Goal: Task Accomplishment & Management: Manage account settings

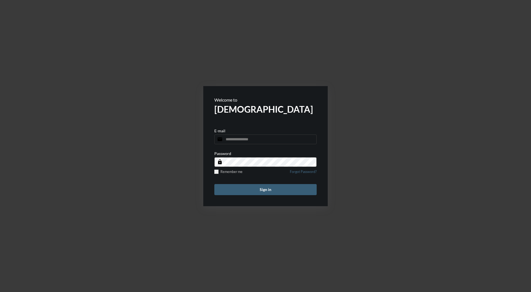
type input "**********"
click at [277, 187] on button "Sign in" at bounding box center [265, 189] width 102 height 11
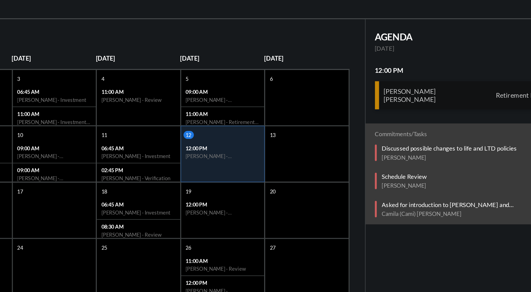
click at [462, 103] on div "[PERSON_NAME] [PERSON_NAME] Retirement Income" at bounding box center [468, 102] width 109 height 17
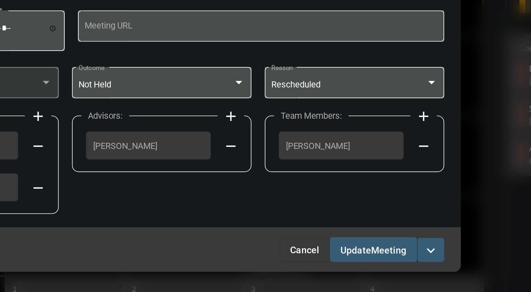
click at [324, 205] on button "Cancel" at bounding box center [324, 209] width 21 height 10
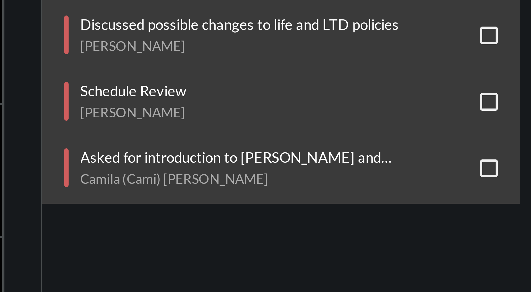
click at [489, 164] on p "Asked for introduction to [PERSON_NAME] and [PERSON_NAME]" at bounding box center [466, 166] width 97 height 4
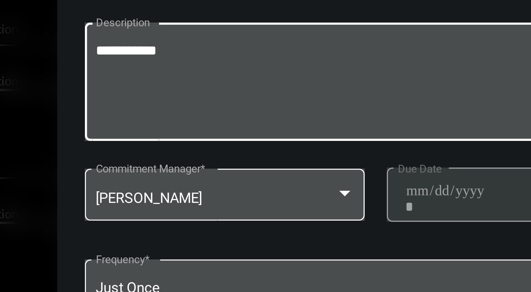
click at [209, 142] on textarea "**********" at bounding box center [266, 152] width 216 height 22
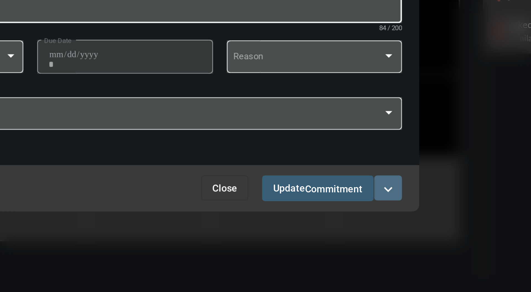
type textarea "**********"
click at [375, 229] on button "expand_more" at bounding box center [370, 232] width 11 height 10
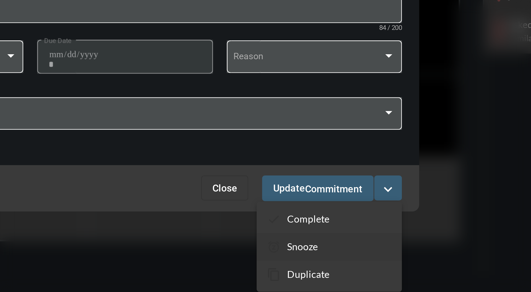
click at [346, 256] on section "snooze Snooze" at bounding box center [347, 255] width 58 height 11
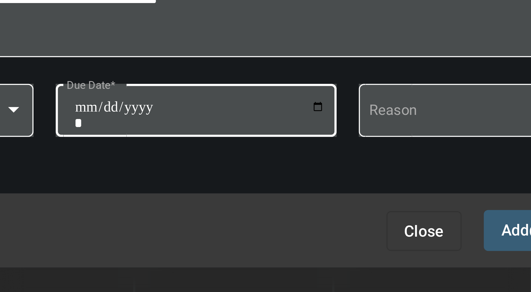
click at [296, 188] on input "**********" at bounding box center [266, 192] width 63 height 8
type input "**********"
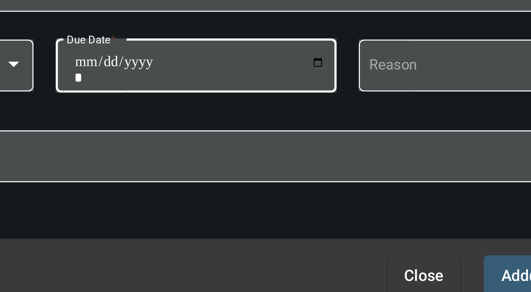
click at [344, 230] on span "Add Commitment" at bounding box center [357, 231] width 30 height 4
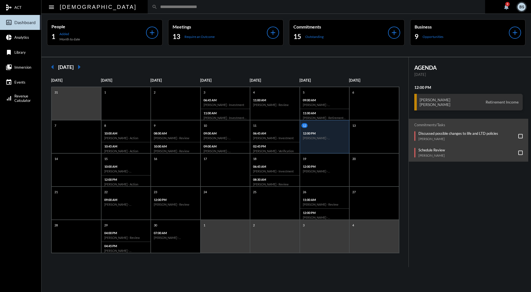
click at [192, 9] on input "text" at bounding box center [318, 6] width 323 height 5
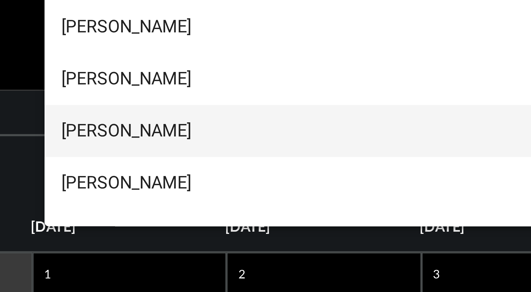
type input "****"
click at [129, 55] on span "[PERSON_NAME]" at bounding box center [293, 55] width 368 height 13
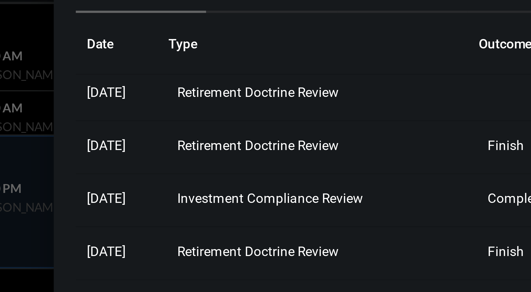
scroll to position [0, 0]
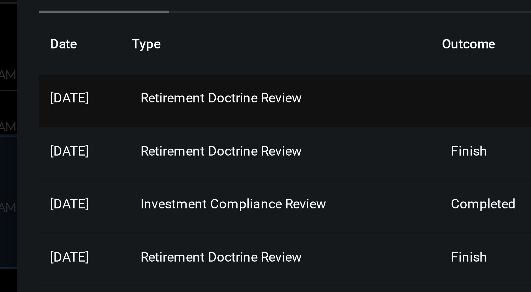
click at [395, 109] on span "Retirement Doctrine Review" at bounding box center [374, 111] width 40 height 4
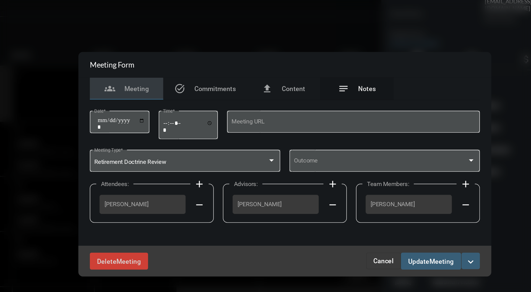
click at [317, 100] on span "Notes" at bounding box center [315, 100] width 11 height 4
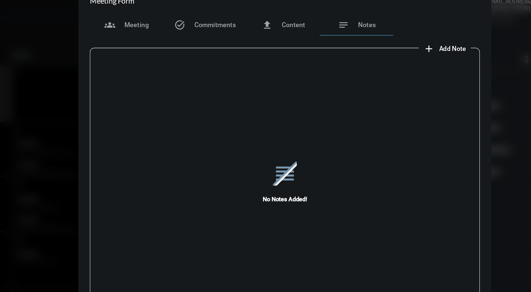
click at [367, 80] on div "reorder No Notes Added!" at bounding box center [265, 156] width 235 height 153
click at [366, 79] on button "add Add Note" at bounding box center [361, 75] width 31 height 11
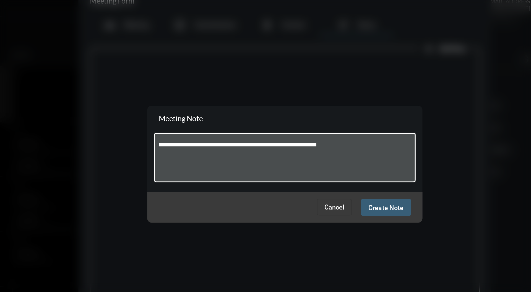
type textarea "**********"
click at [329, 175] on button "Create Note" at bounding box center [326, 172] width 30 height 10
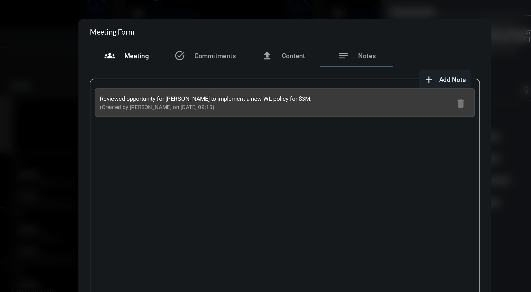
click at [172, 66] on div "groups Meeting" at bounding box center [170, 61] width 44 height 13
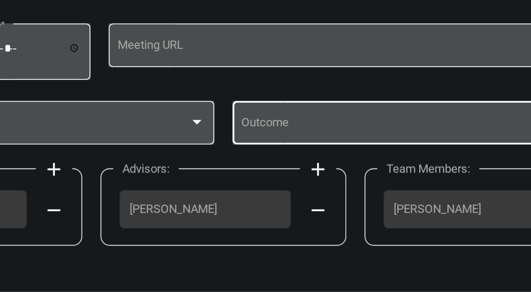
click at [328, 140] on div "Outcome" at bounding box center [325, 143] width 109 height 14
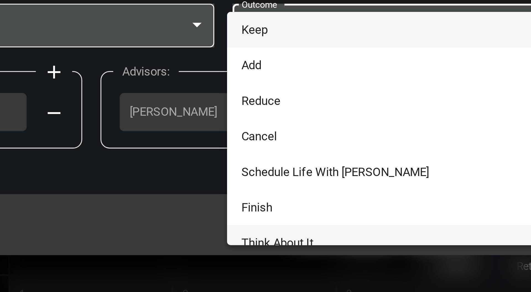
click at [295, 208] on span "Think About It" at bounding box center [325, 209] width 109 height 11
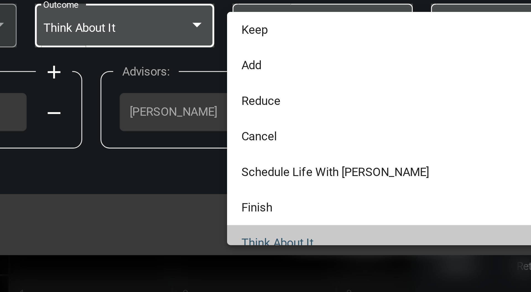
scroll to position [5, 0]
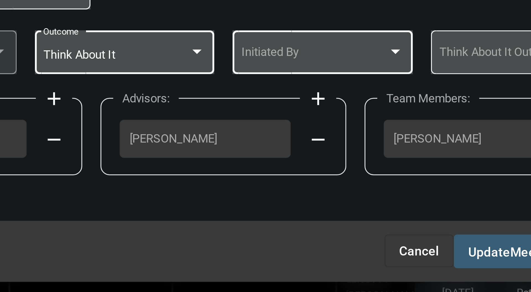
click at [318, 145] on div at bounding box center [317, 144] width 5 height 4
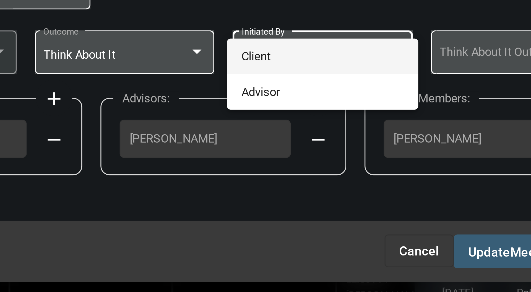
click at [302, 145] on span "Client" at bounding box center [295, 145] width 49 height 11
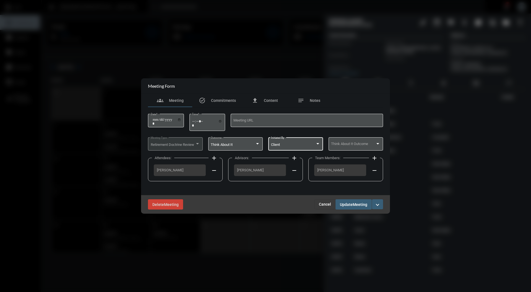
click at [360, 205] on span "Meeting" at bounding box center [359, 204] width 15 height 4
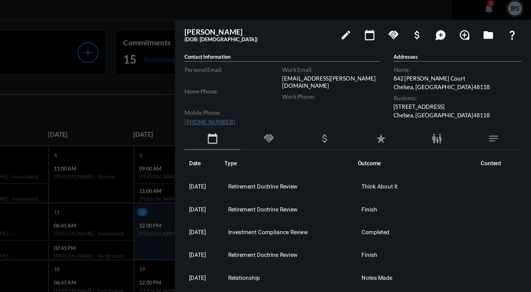
scroll to position [0, 0]
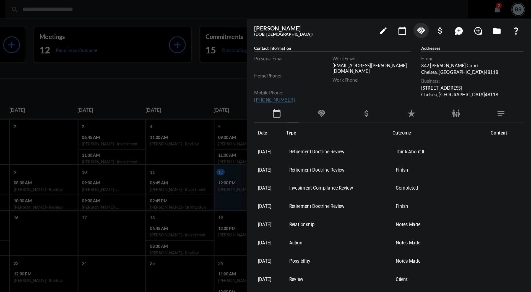
click at [453, 23] on mat-icon "handshake" at bounding box center [450, 22] width 7 height 7
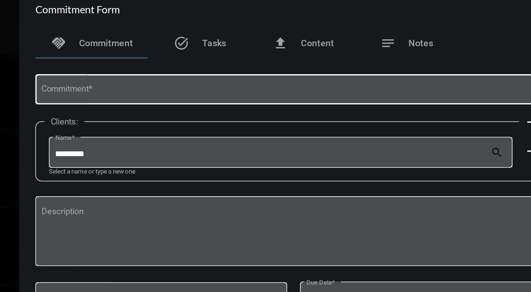
click at [251, 102] on input "Commitment *" at bounding box center [266, 104] width 216 height 4
type input "*"
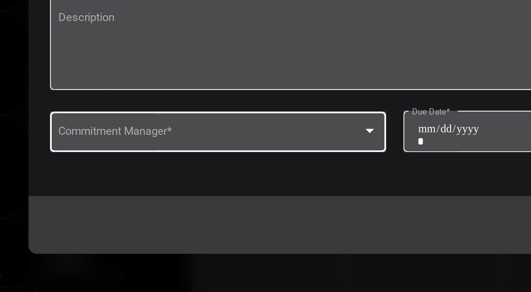
type input "**********"
click at [259, 191] on div at bounding box center [257, 191] width 5 height 4
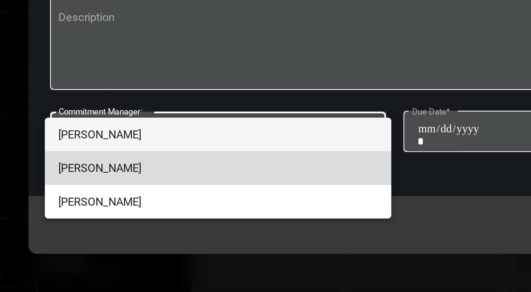
click at [234, 198] on span "[PERSON_NAME]" at bounding box center [209, 203] width 103 height 11
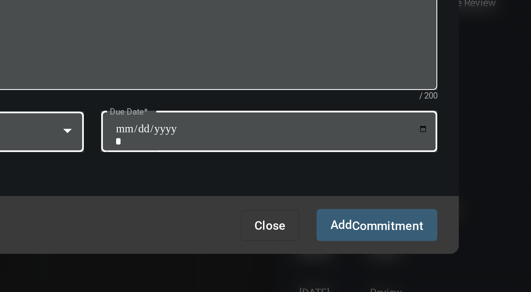
click at [372, 190] on input "Due Date *" at bounding box center [323, 193] width 101 height 8
type input "**********"
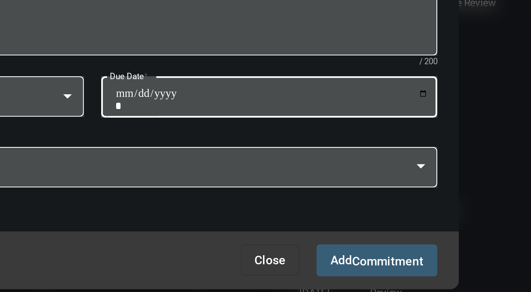
click at [364, 232] on span "Commitment" at bounding box center [360, 233] width 23 height 4
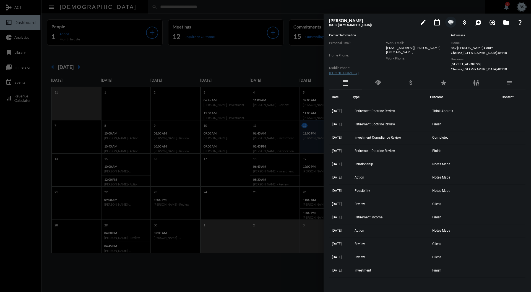
click at [265, 52] on div at bounding box center [265, 146] width 531 height 292
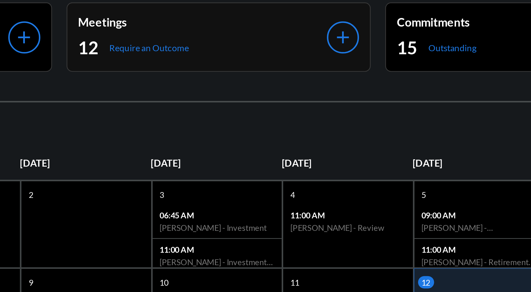
click at [243, 27] on p "Meetings" at bounding box center [219, 26] width 95 height 5
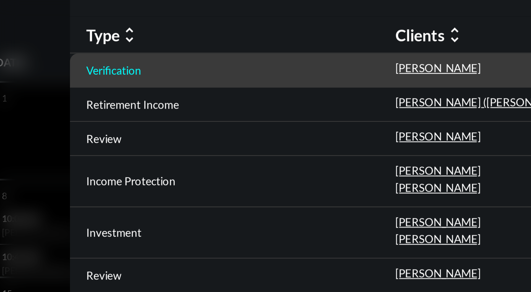
click at [145, 83] on p "Verification" at bounding box center [142, 83] width 19 height 4
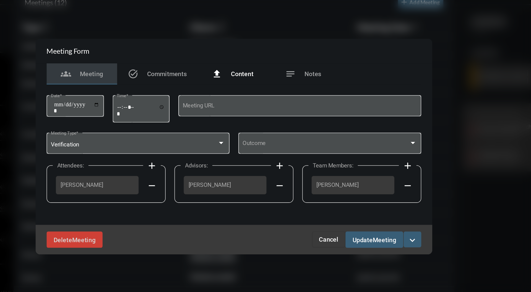
click at [271, 101] on span "Content" at bounding box center [271, 100] width 14 height 4
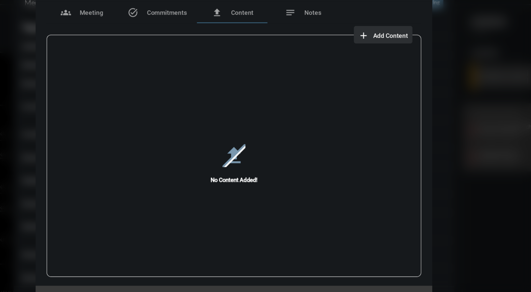
click at [361, 76] on span "Add Content" at bounding box center [364, 76] width 22 height 4
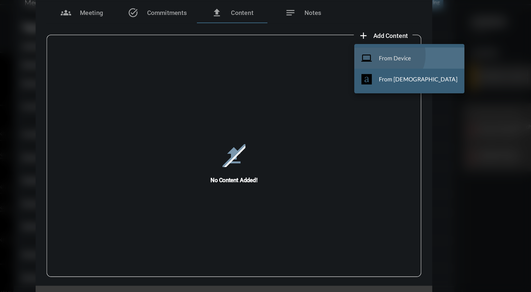
click at [362, 88] on span "From Device" at bounding box center [366, 90] width 20 height 4
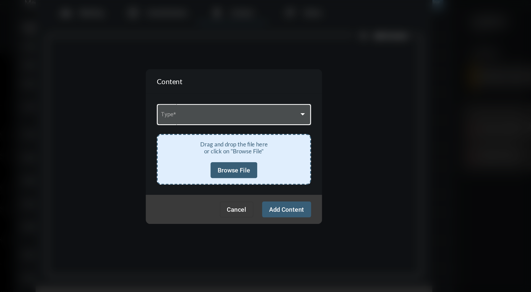
click at [263, 129] on div "Type *" at bounding box center [265, 125] width 91 height 14
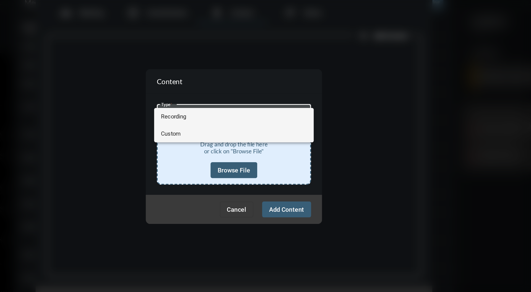
click at [242, 135] on span "Custom" at bounding box center [265, 137] width 91 height 11
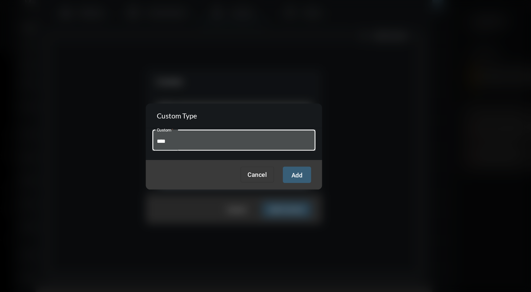
type input "**********"
click at [309, 164] on button "Add" at bounding box center [305, 163] width 18 height 10
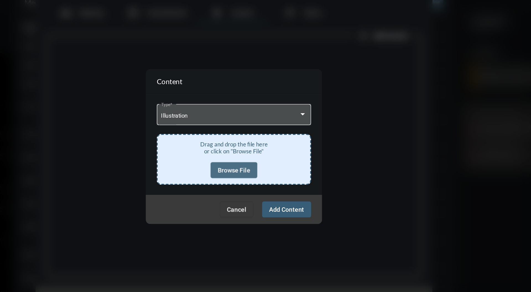
click at [261, 161] on span "Browse File" at bounding box center [265, 160] width 20 height 4
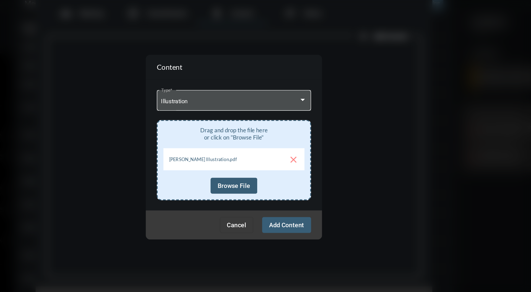
click at [301, 196] on button "Add Content" at bounding box center [298, 195] width 31 height 10
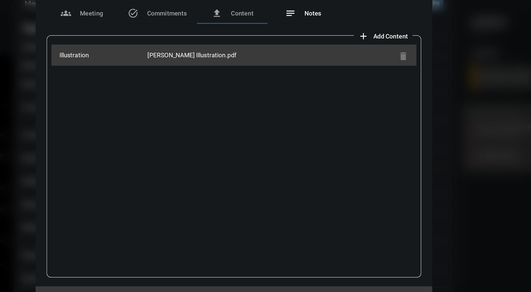
click at [315, 64] on span "Notes" at bounding box center [315, 62] width 11 height 4
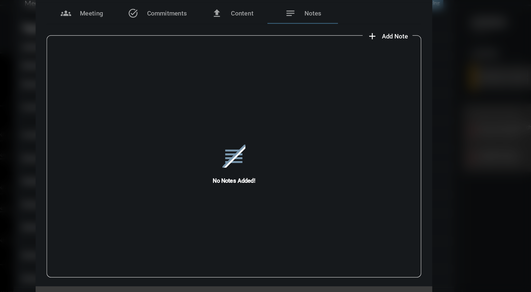
click at [369, 78] on span "Add Note" at bounding box center [366, 76] width 16 height 4
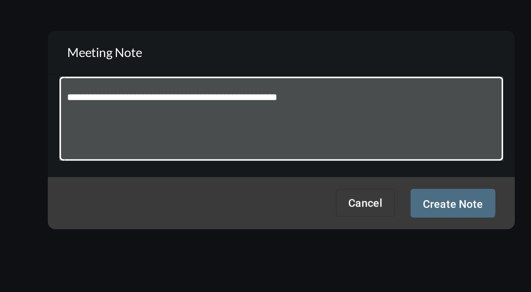
type textarea "**********"
click at [324, 171] on span "Create Note" at bounding box center [326, 172] width 21 height 4
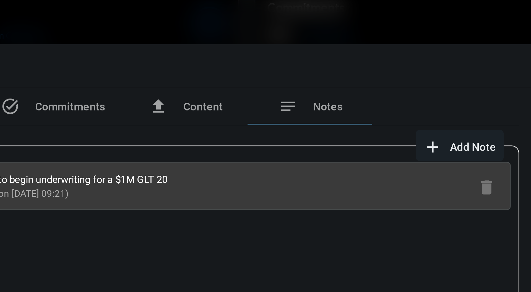
click at [368, 72] on button "add Add Note" at bounding box center [361, 75] width 31 height 11
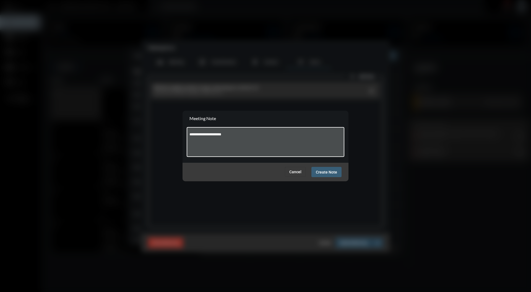
type textarea "**********"
click at [329, 178] on div "Cancel Create Note" at bounding box center [265, 172] width 166 height 19
click at [331, 172] on span "Create Note" at bounding box center [326, 172] width 21 height 4
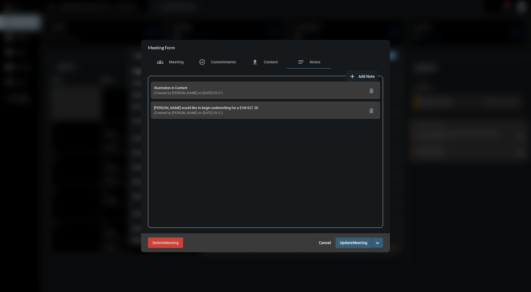
click at [360, 250] on div "Delete Meeting Cancel Update Meeting expand_more" at bounding box center [265, 242] width 249 height 19
click at [171, 60] on span "Meeting" at bounding box center [176, 62] width 15 height 4
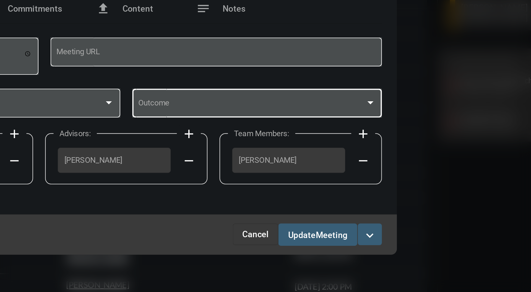
click at [378, 144] on div at bounding box center [377, 143] width 3 height 1
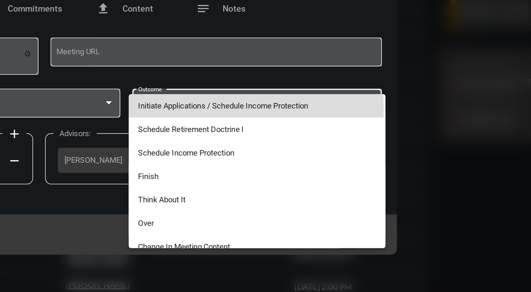
click at [311, 146] on span "Initiate Applications / Schedule Income Protection" at bounding box center [325, 145] width 109 height 11
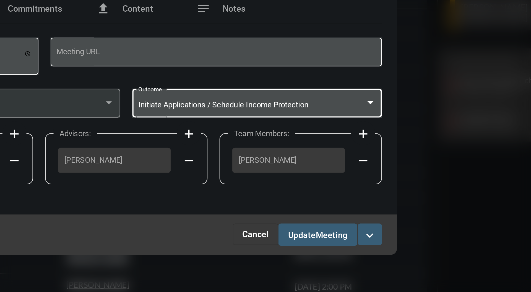
click at [354, 204] on span "Meeting" at bounding box center [359, 204] width 15 height 4
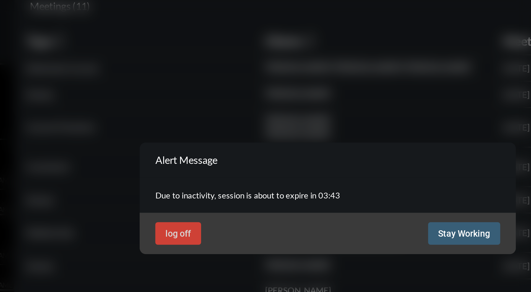
click at [325, 158] on button "Stay Working" at bounding box center [326, 161] width 32 height 10
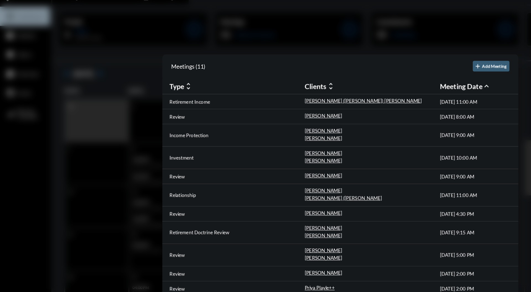
click at [283, 47] on div at bounding box center [265, 146] width 531 height 292
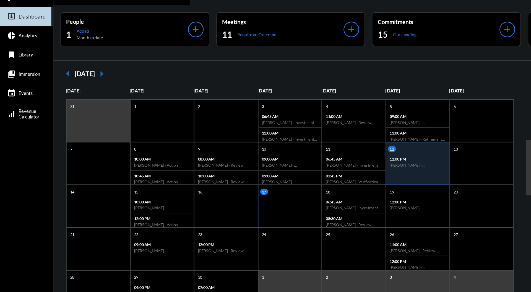
click at [222, 154] on div "17" at bounding box center [225, 169] width 50 height 33
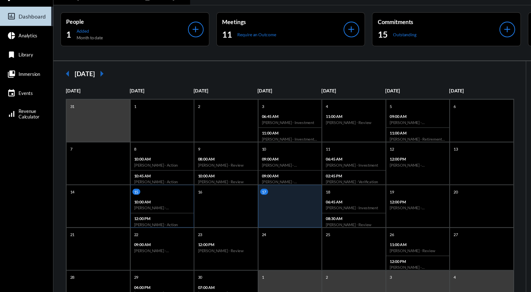
click at [138, 169] on h6 "[PERSON_NAME] - [PERSON_NAME] - Review" at bounding box center [126, 171] width 44 height 4
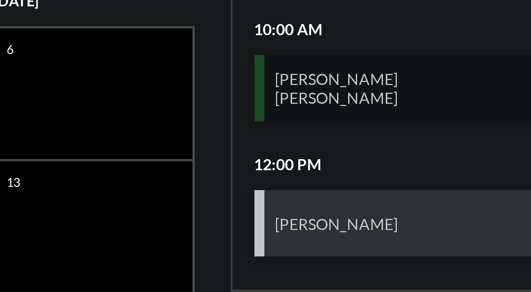
click at [465, 101] on div "[PERSON_NAME] [PERSON_NAME] Review" at bounding box center [468, 102] width 109 height 17
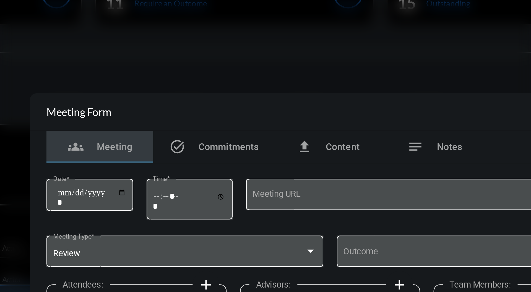
click at [407, 74] on div at bounding box center [265, 146] width 531 height 292
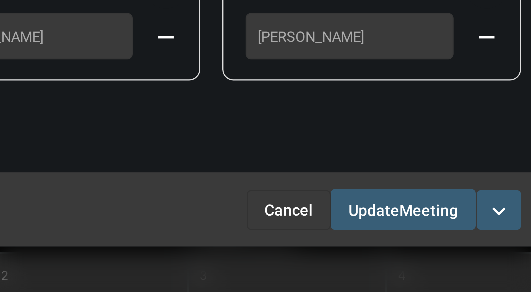
click at [329, 209] on span "Cancel" at bounding box center [325, 208] width 12 height 4
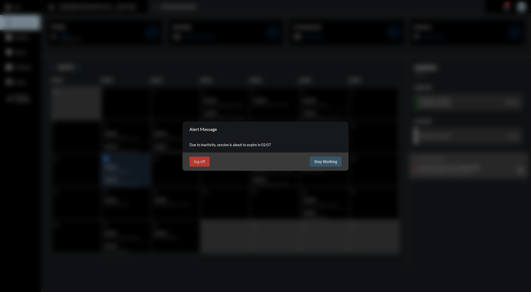
click at [321, 167] on div "log off Stay Working" at bounding box center [265, 161] width 166 height 18
click at [336, 158] on button "Stay Working" at bounding box center [326, 161] width 32 height 10
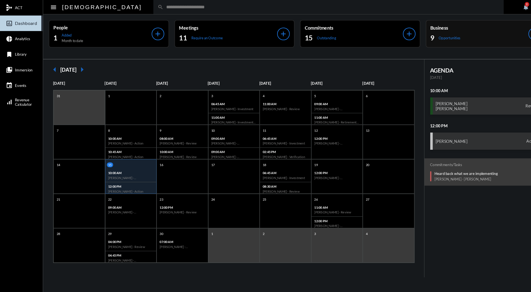
click at [464, 29] on p "Business" at bounding box center [461, 26] width 95 height 5
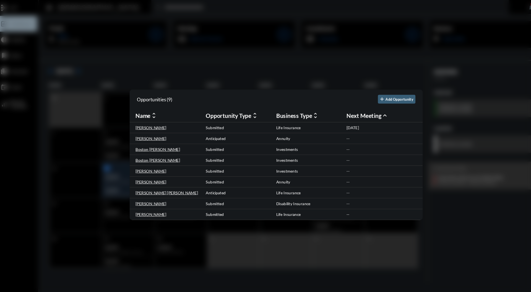
click at [317, 60] on div at bounding box center [265, 146] width 531 height 292
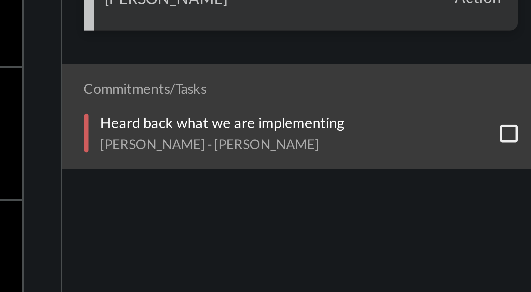
click at [472, 167] on p "Heard back what we are implementing" at bounding box center [448, 167] width 61 height 4
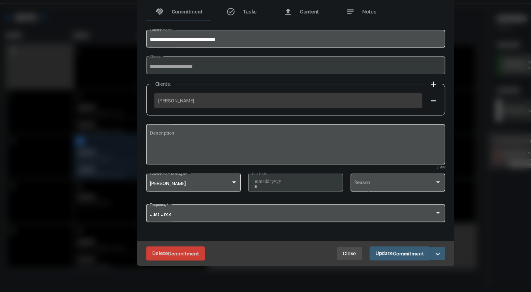
click at [309, 244] on span "Close" at bounding box center [305, 241] width 10 height 4
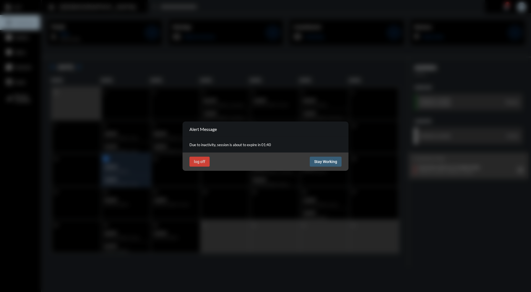
click at [329, 158] on button "Stay Working" at bounding box center [326, 161] width 32 height 10
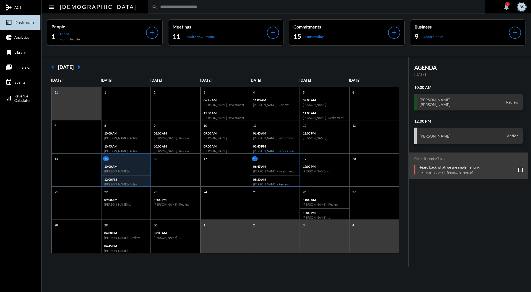
click at [273, 176] on div "08:30 AM [PERSON_NAME] - Review" at bounding box center [274, 181] width 49 height 13
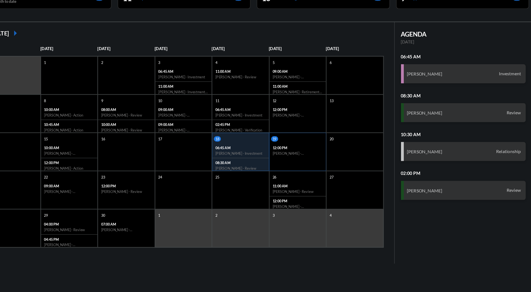
click at [328, 171] on h6 "[PERSON_NAME] - [PERSON_NAME] - Retirement Income" at bounding box center [325, 171] width 44 height 4
